Goal: Task Accomplishment & Management: Manage account settings

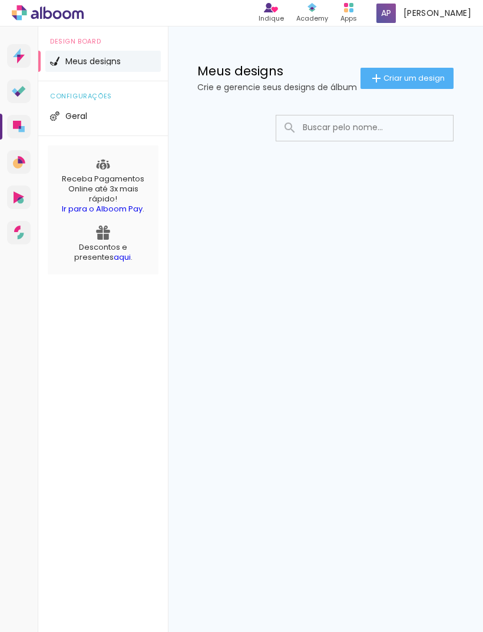
click at [18, 164] on icon at bounding box center [18, 163] width 10 height 10
click at [80, 117] on span "Geral" at bounding box center [76, 116] width 22 height 8
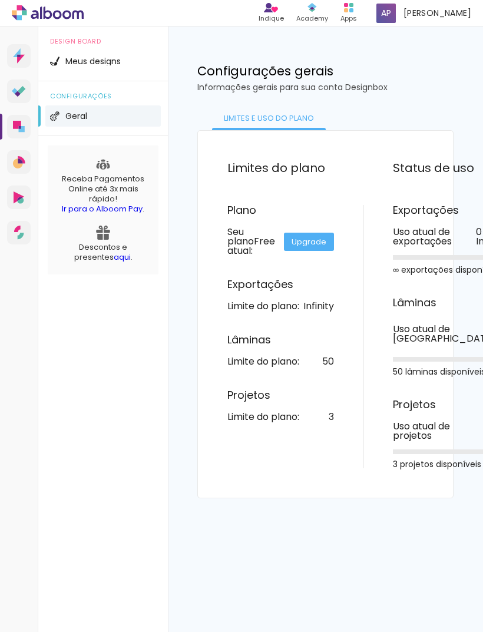
click at [19, 232] on icon at bounding box center [19, 232] width 10 height 14
